Goal: Use online tool/utility: Utilize a website feature to perform a specific function

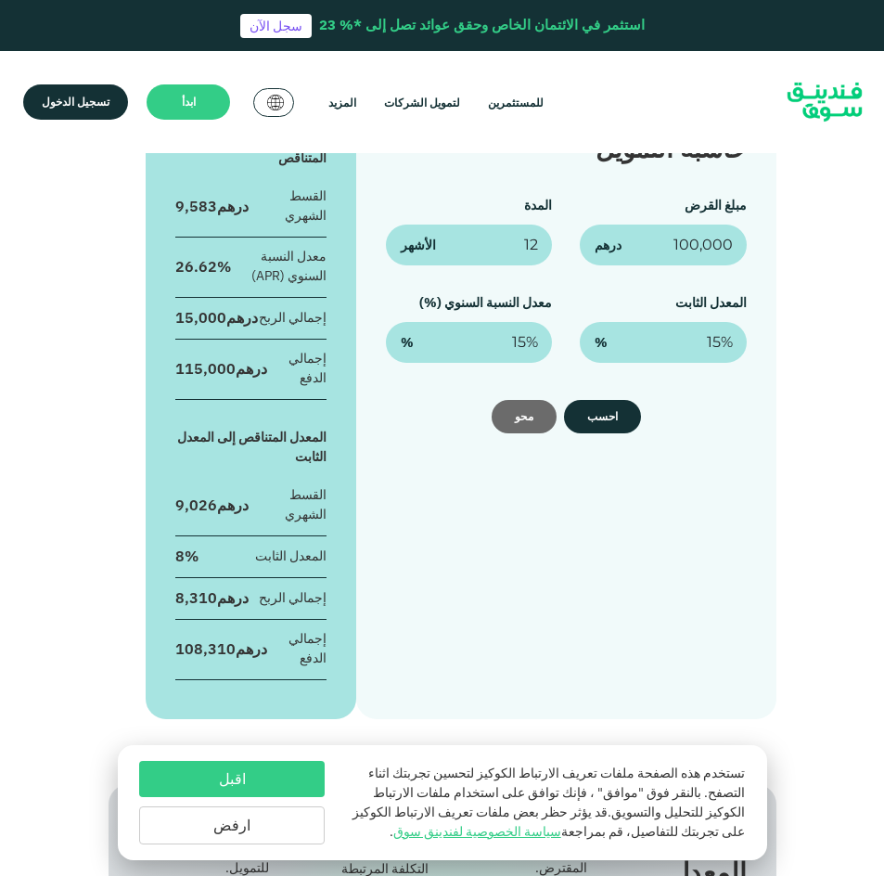
scroll to position [371, 0]
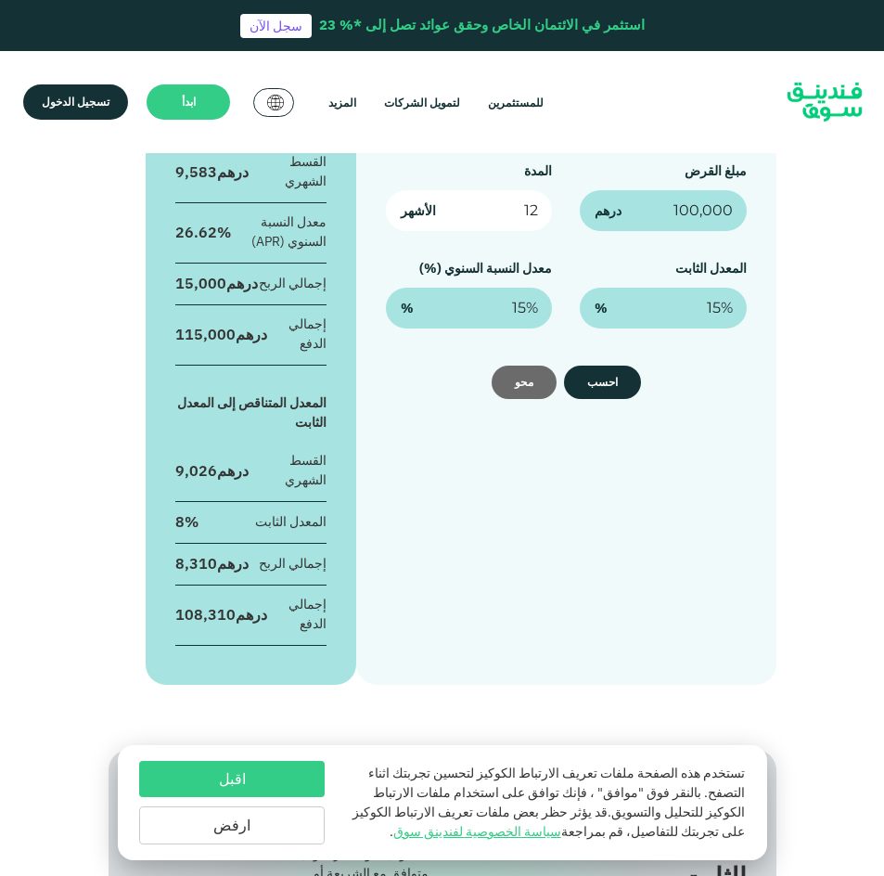
click at [535, 210] on input "12" at bounding box center [469, 210] width 166 height 41
click at [523, 214] on input "12" at bounding box center [469, 210] width 166 height 41
click at [525, 216] on input "12" at bounding box center [469, 210] width 166 height 41
click at [534, 216] on input "12" at bounding box center [469, 210] width 166 height 41
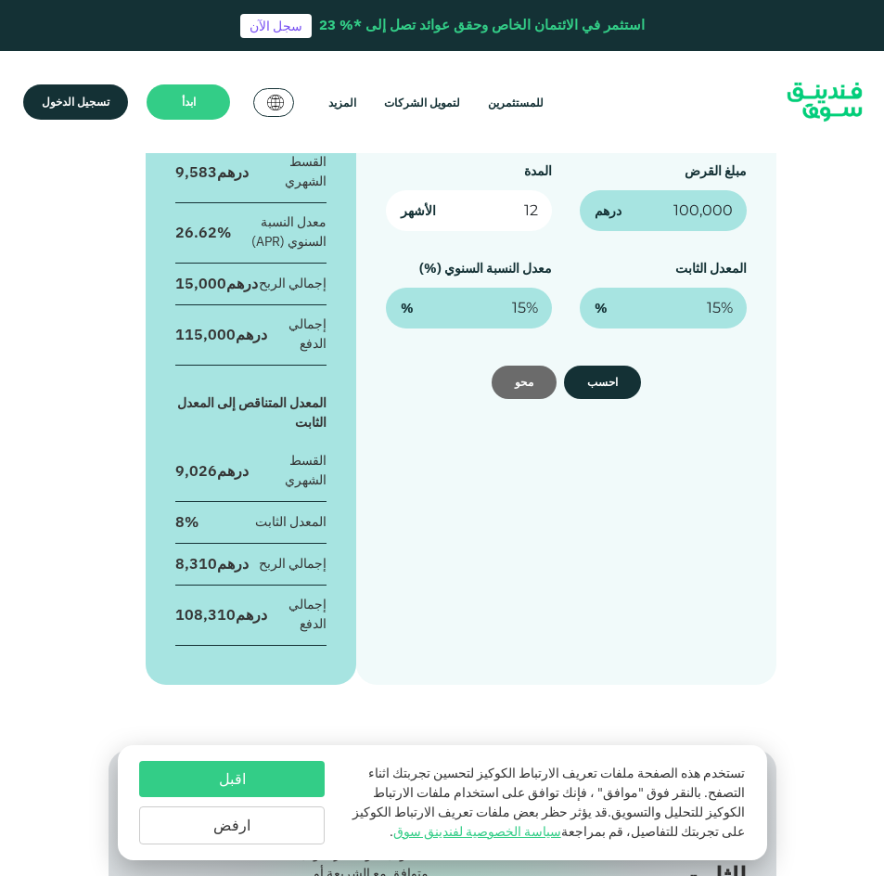
click at [534, 216] on input "12" at bounding box center [469, 210] width 166 height 41
type input "71"
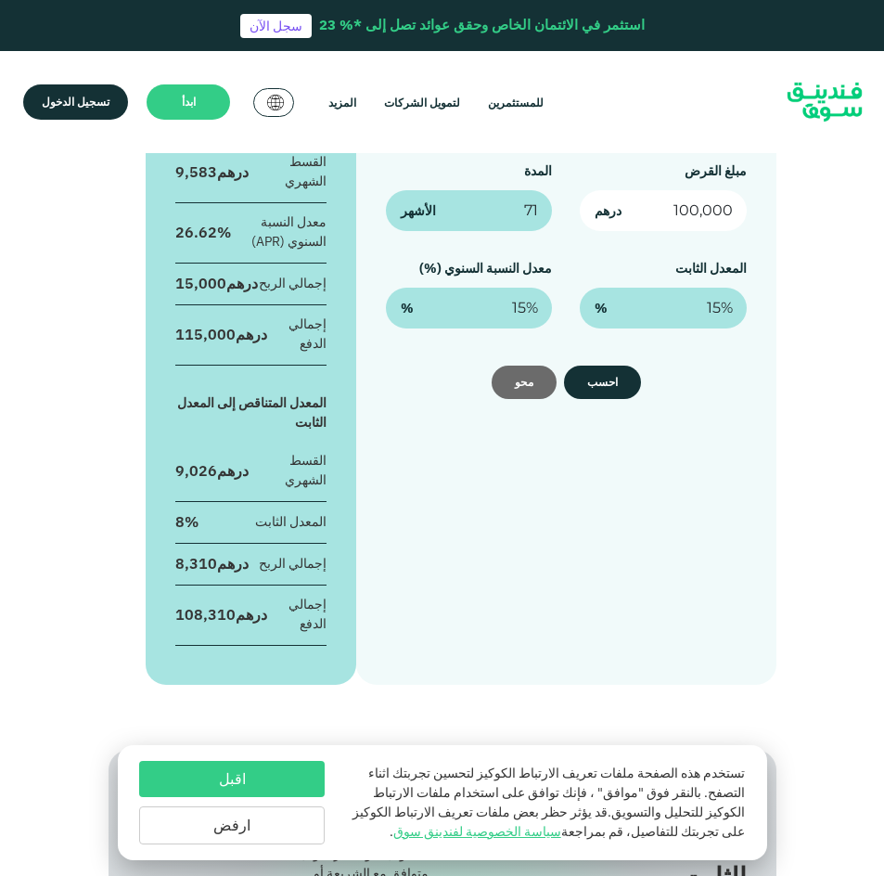
click at [685, 206] on input "100,000" at bounding box center [663, 210] width 166 height 41
click at [676, 213] on input "100,000" at bounding box center [663, 210] width 166 height 41
type input "1,700,000"
click at [601, 381] on button "احسب" at bounding box center [602, 382] width 77 height 33
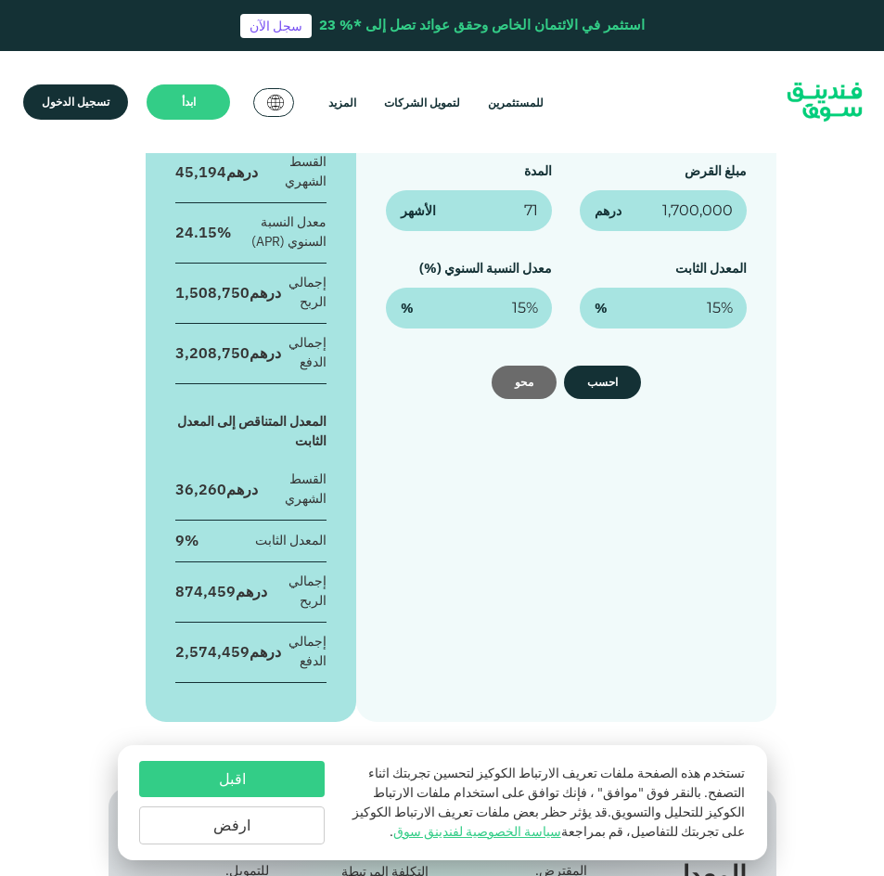
scroll to position [278, 0]
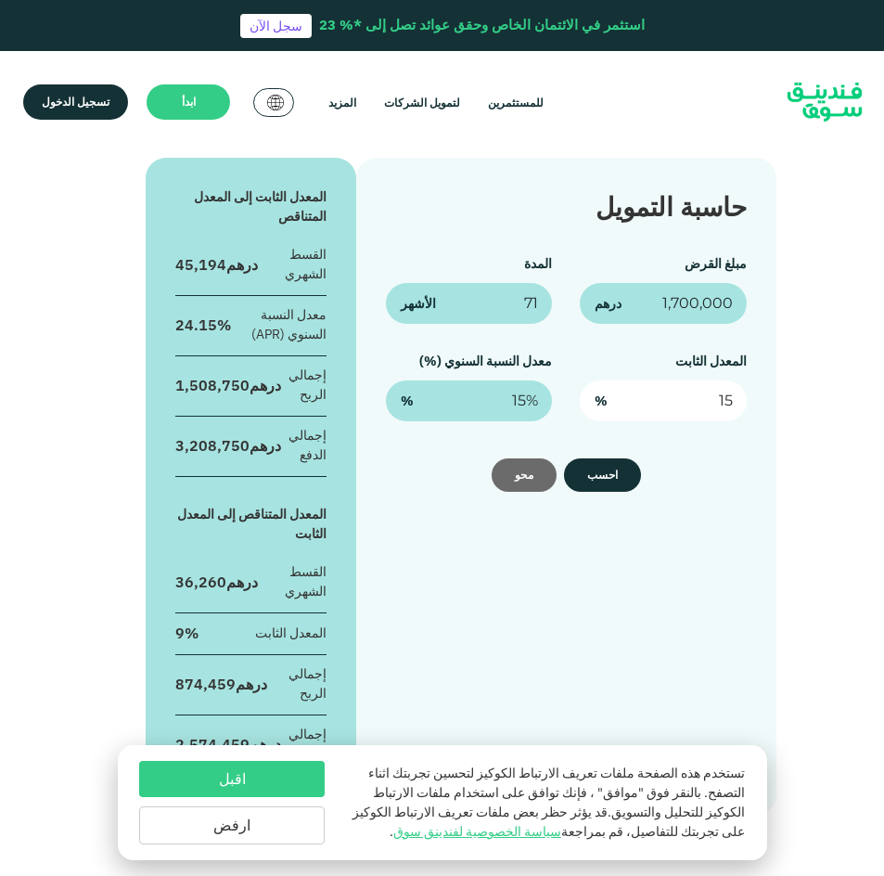
drag, startPoint x: 701, startPoint y: 398, endPoint x: 742, endPoint y: 399, distance: 41.8
click at [742, 399] on input "15" at bounding box center [663, 401] width 166 height 41
type input "7%"
click at [614, 483] on button "احسب" at bounding box center [602, 474] width 77 height 33
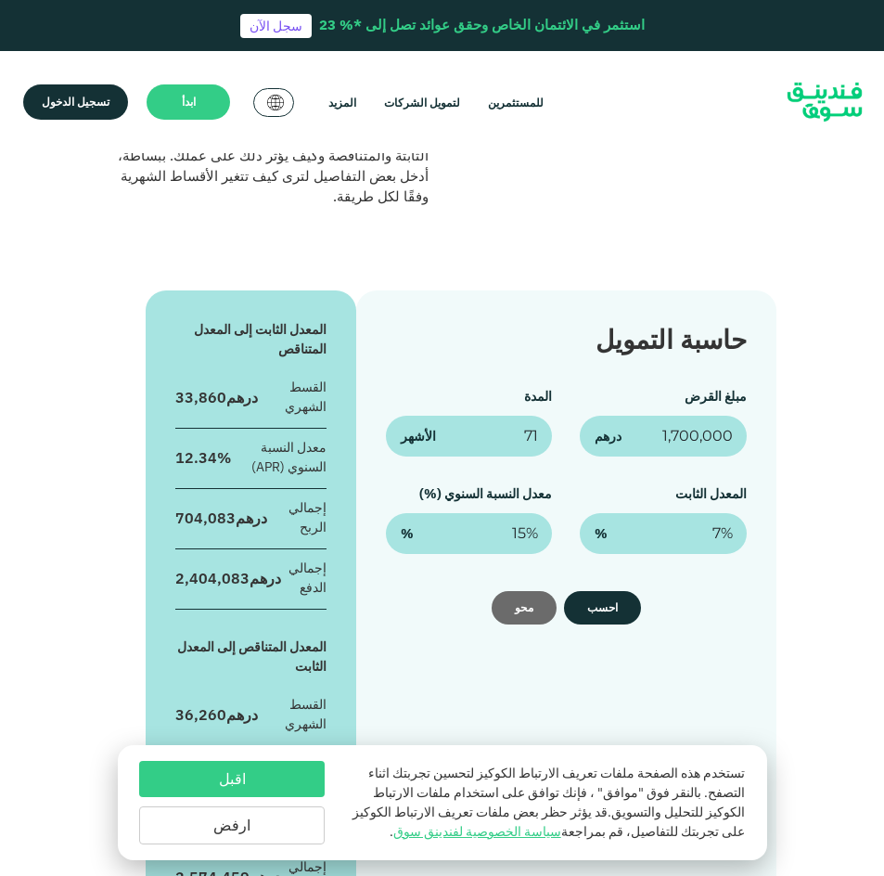
scroll to position [93, 0]
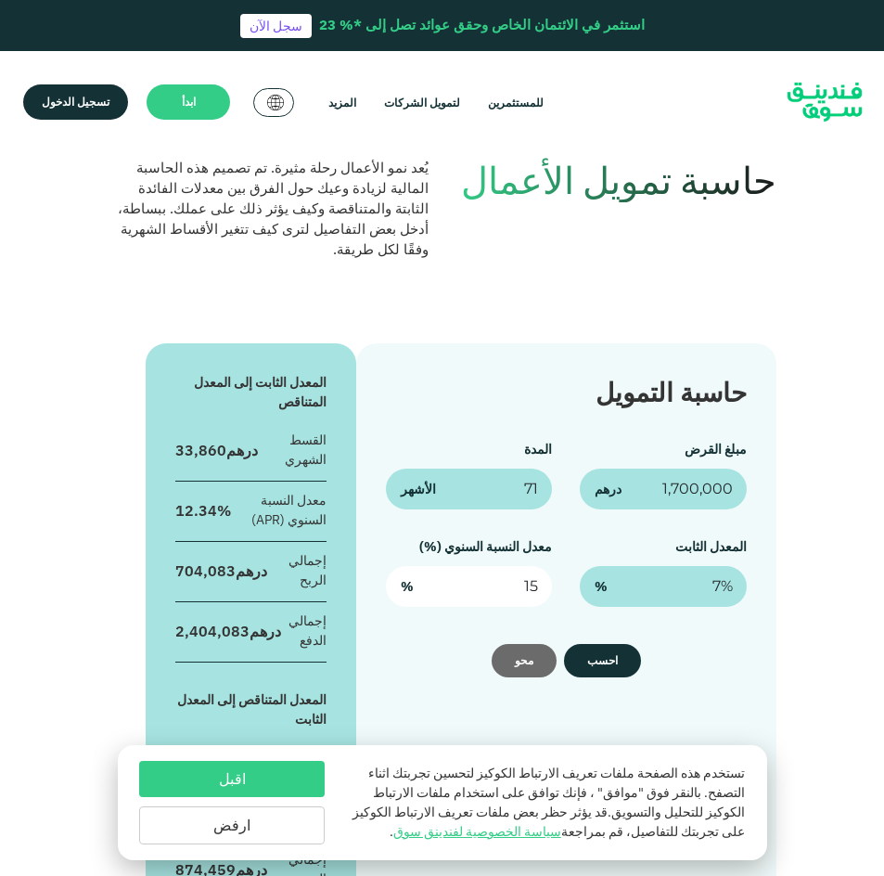
click at [523, 591] on input "15" at bounding box center [469, 586] width 166 height 41
type input "7%"
click at [616, 660] on button "احسب" at bounding box center [602, 660] width 77 height 33
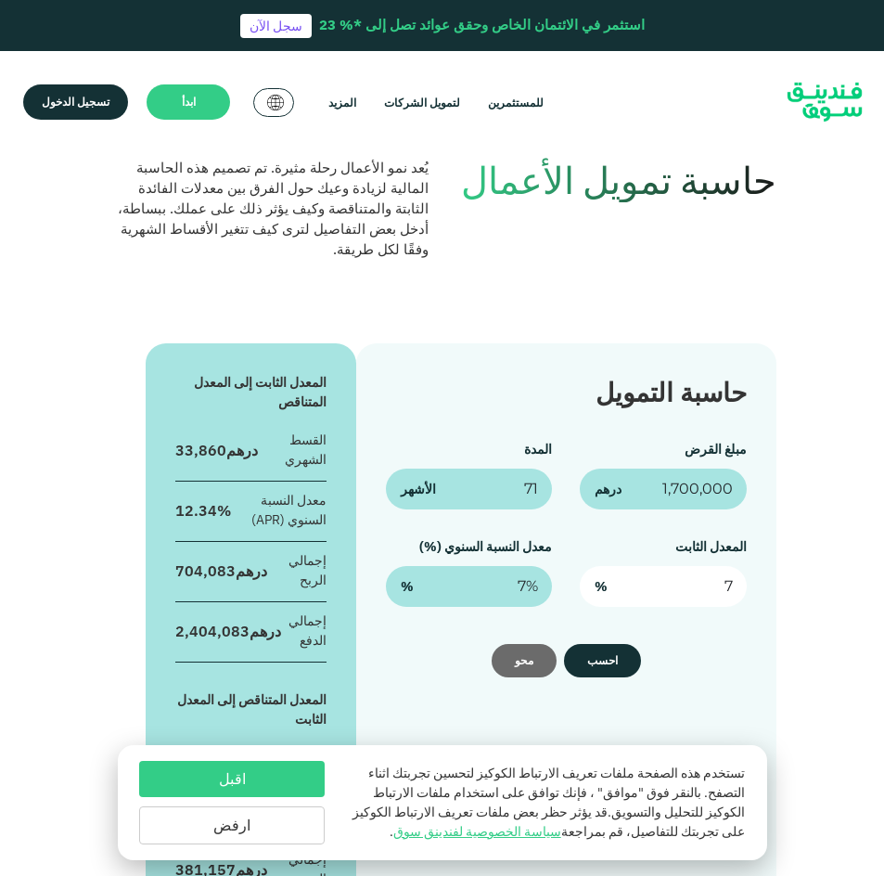
click at [715, 583] on input "7" at bounding box center [663, 586] width 166 height 41
click at [612, 660] on button "احسب" at bounding box center [602, 660] width 77 height 33
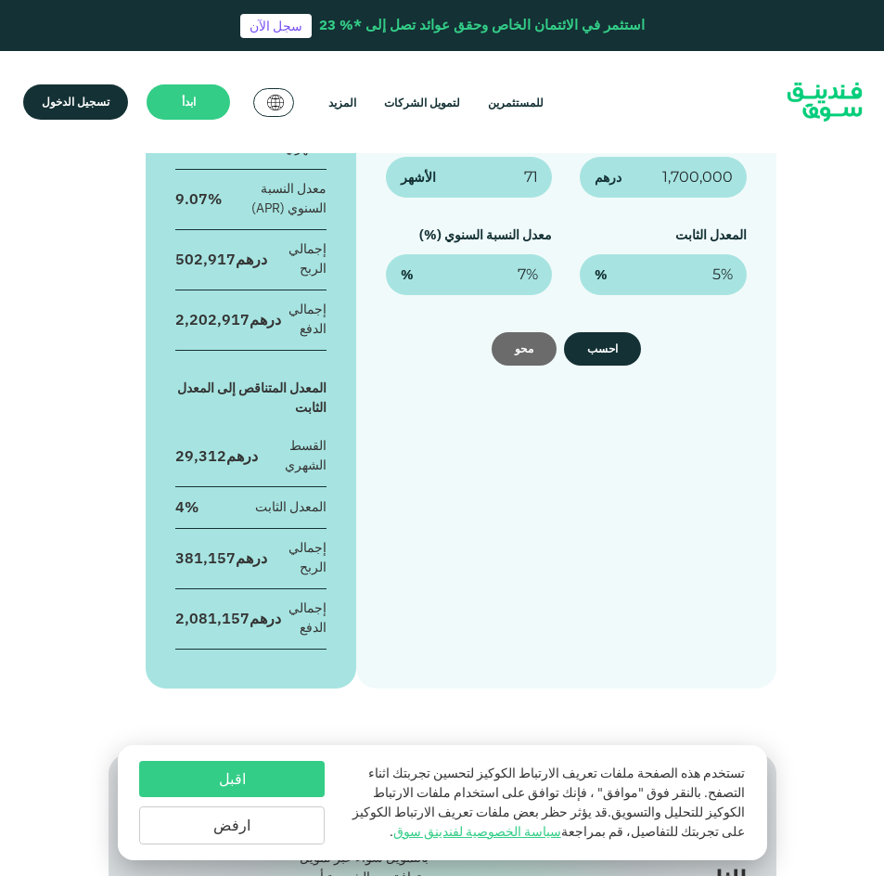
scroll to position [371, 0]
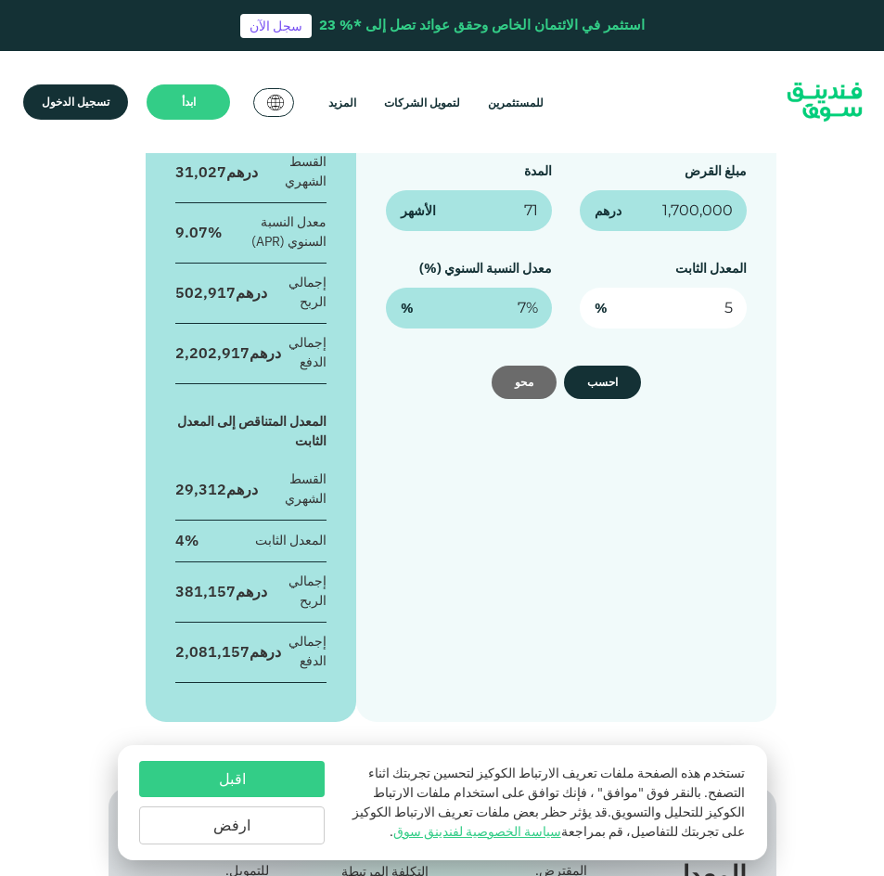
click at [721, 300] on input "5" at bounding box center [663, 308] width 166 height 41
click at [608, 376] on button "احسب" at bounding box center [602, 382] width 77 height 33
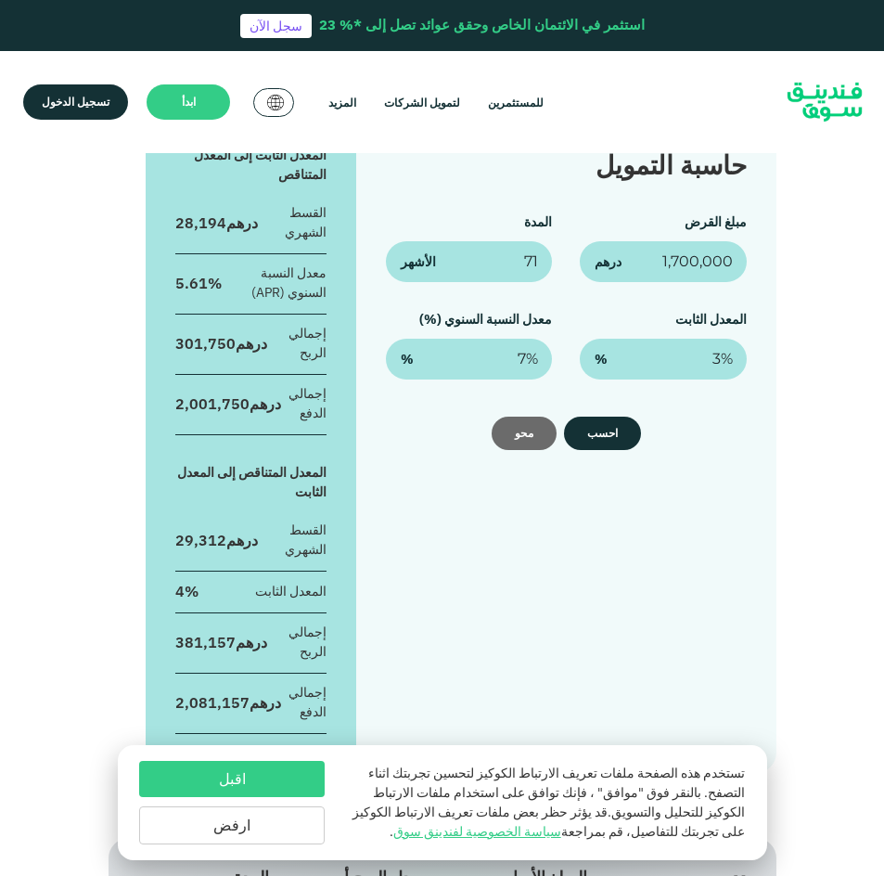
scroll to position [278, 0]
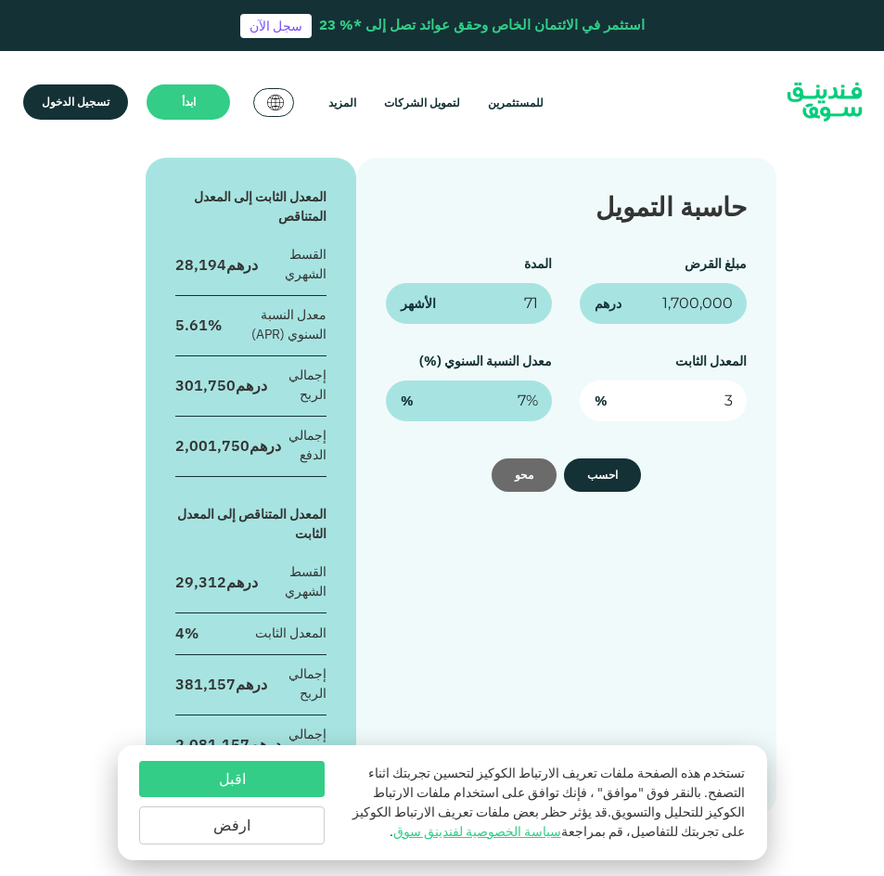
click at [716, 399] on input "3" at bounding box center [663, 401] width 166 height 41
type input "2.5%"
click at [601, 473] on button "احسب" at bounding box center [602, 474] width 77 height 33
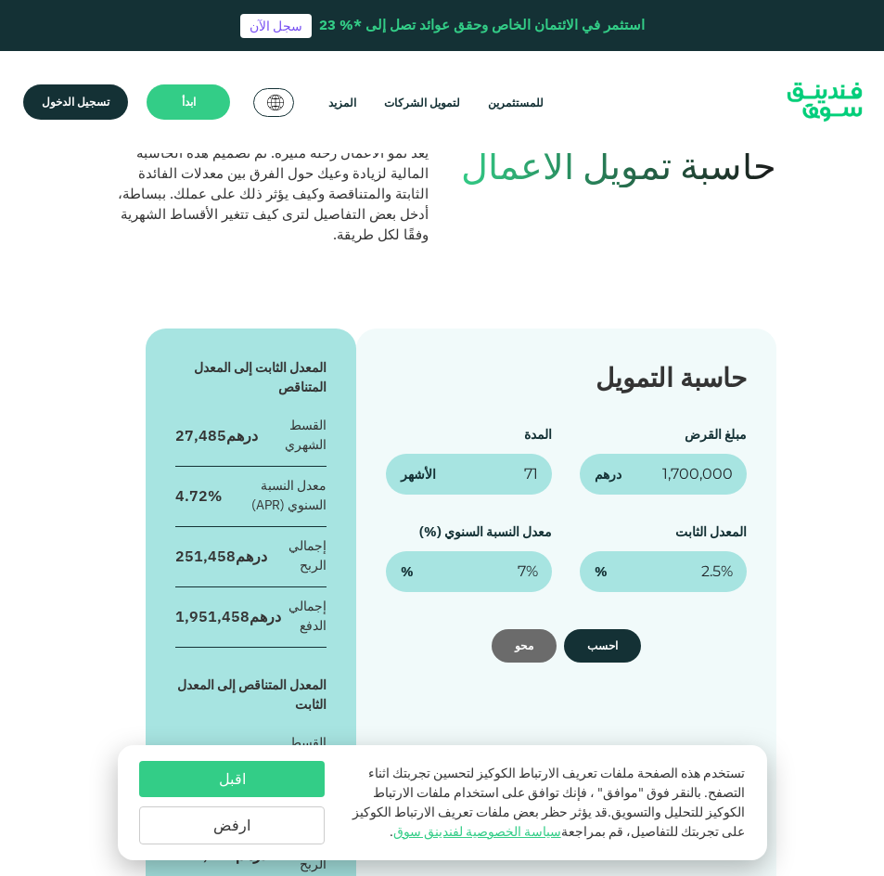
scroll to position [0, 0]
